Goal: Find specific page/section: Find specific page/section

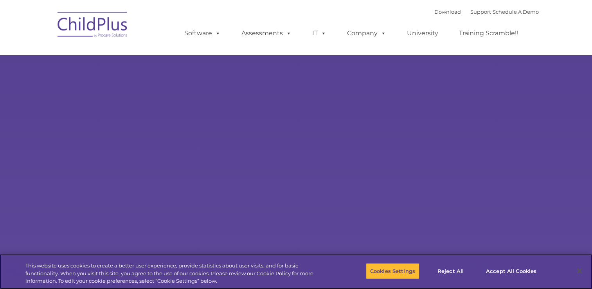
select select "MEDIUM"
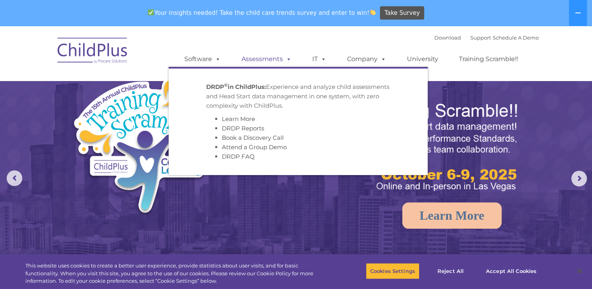
click at [287, 58] on span at bounding box center [287, 58] width 9 height 7
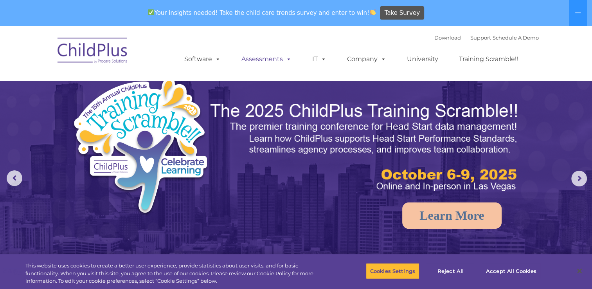
drag, startPoint x: 287, startPoint y: 58, endPoint x: 272, endPoint y: 66, distance: 17.0
click at [272, 66] on link "Assessments" at bounding box center [267, 59] width 66 height 16
